Goal: Download file/media

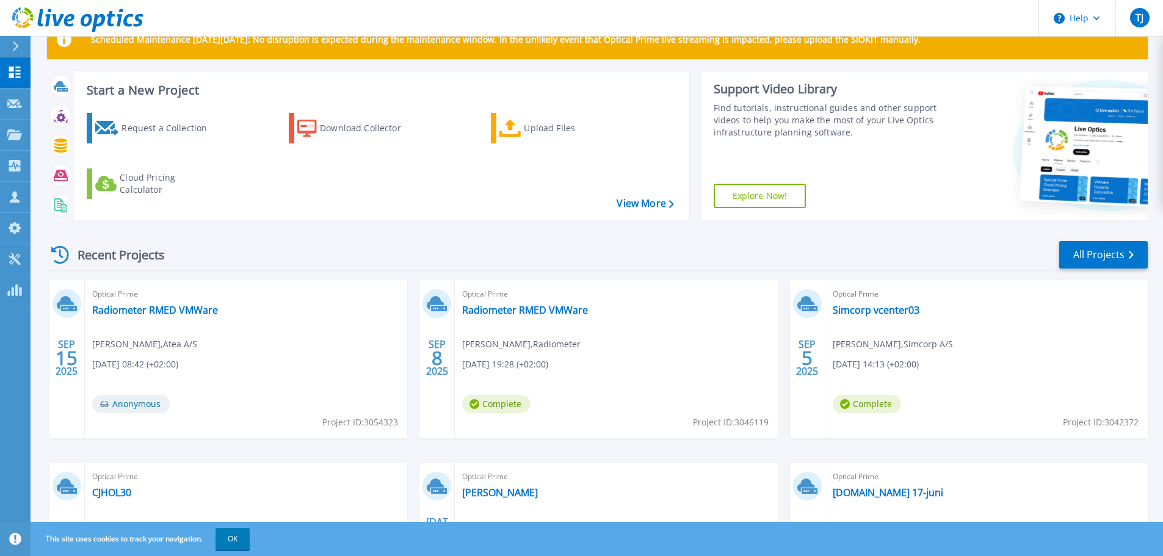
scroll to position [172, 0]
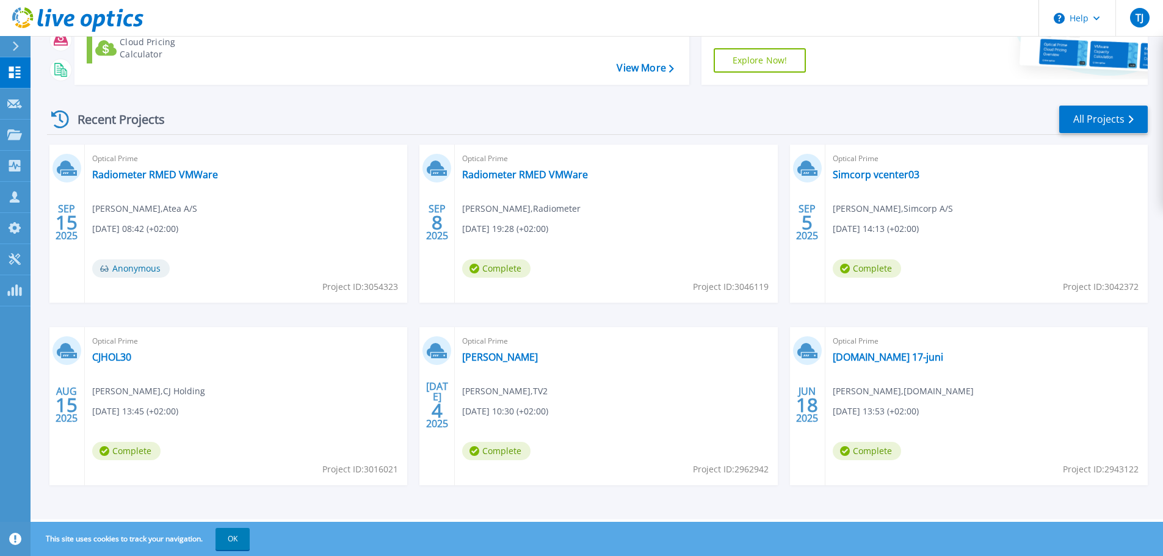
click at [109, 364] on div "Optical Prime CJHOL30 Lars Frede Nielsen , CJ Holding 08/15/2025, 13:45 (+02:00…" at bounding box center [246, 406] width 322 height 158
click at [110, 358] on link "CJHOL30" at bounding box center [111, 357] width 39 height 12
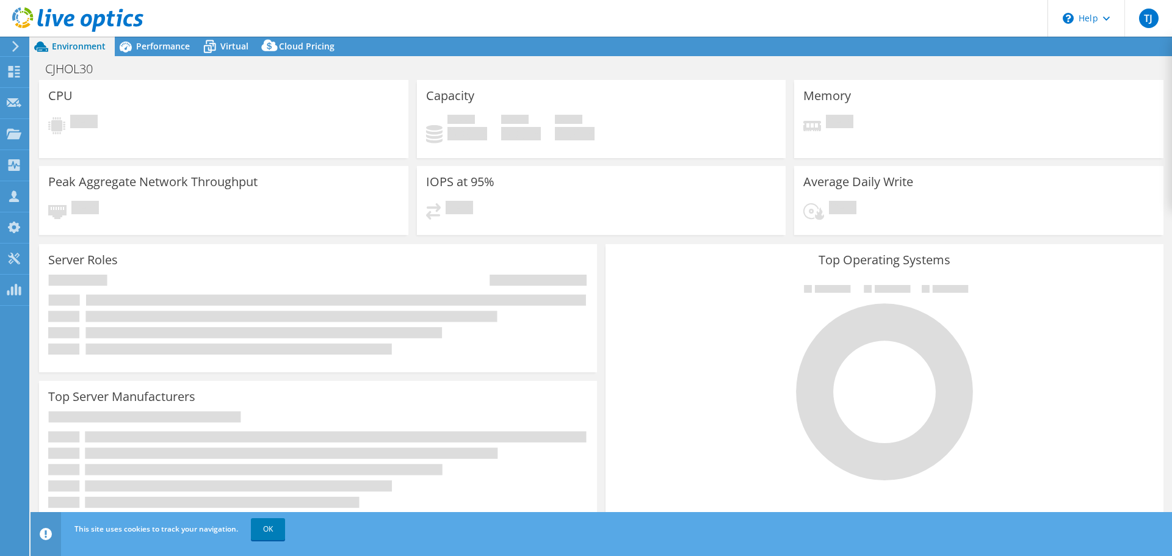
select select "EUFrankfurt"
select select "EUR"
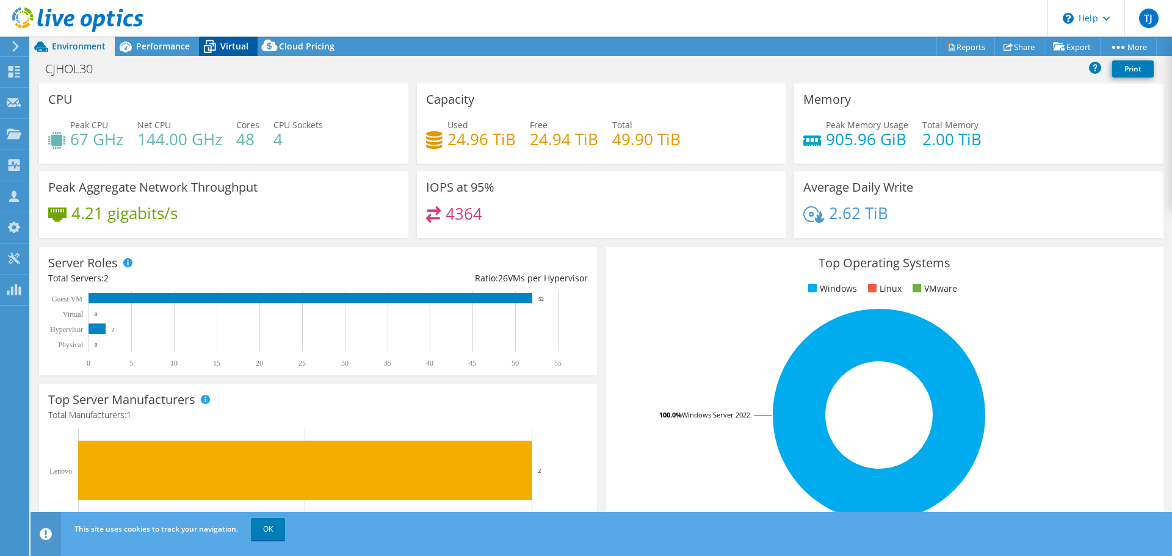
click at [239, 42] on span "Virtual" at bounding box center [234, 46] width 28 height 12
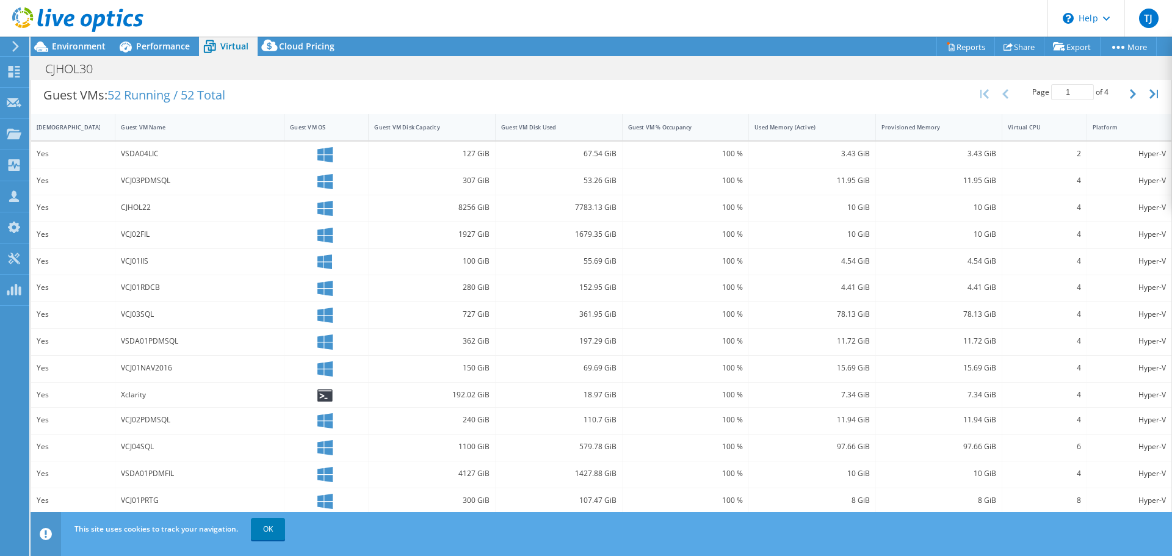
scroll to position [260, 0]
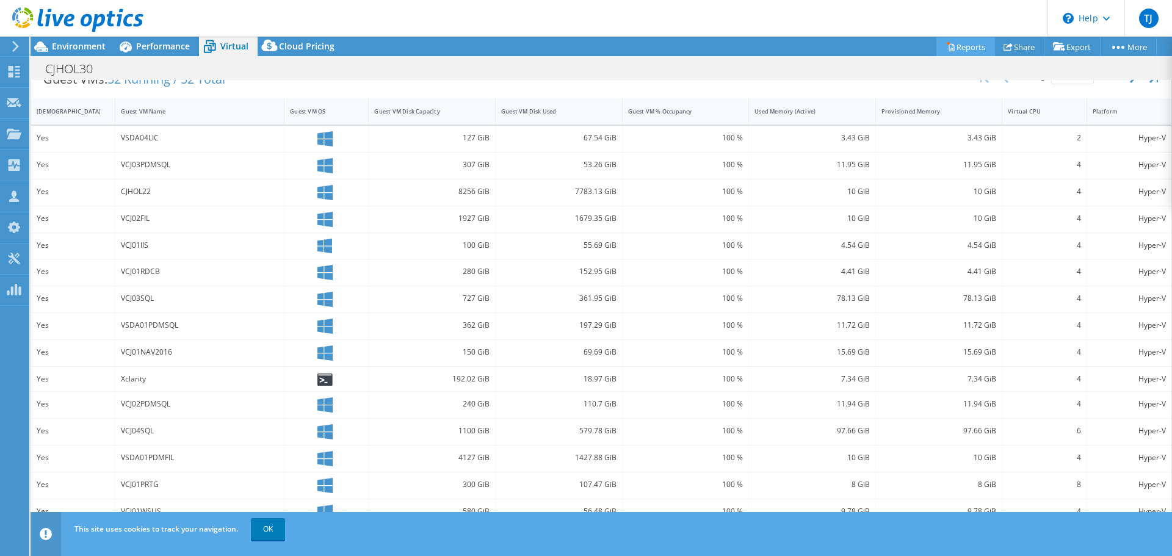
click at [962, 46] on link "Reports" at bounding box center [966, 46] width 59 height 19
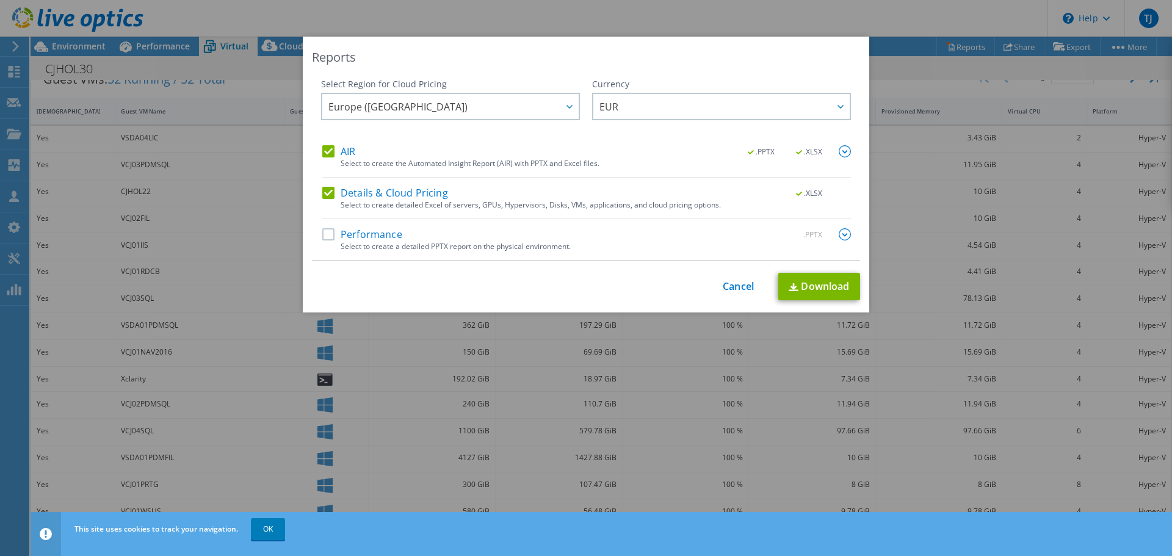
click at [322, 235] on label "Performance" at bounding box center [362, 234] width 80 height 12
click at [0, 0] on input "Performance" at bounding box center [0, 0] width 0 height 0
click at [799, 287] on link "Download" at bounding box center [819, 286] width 82 height 27
click at [891, 73] on div "Reports Select Region for Cloud Pricing Asia Pacific ([GEOGRAPHIC_DATA]) [GEOGR…" at bounding box center [586, 278] width 1172 height 483
